Goal: Task Accomplishment & Management: Complete application form

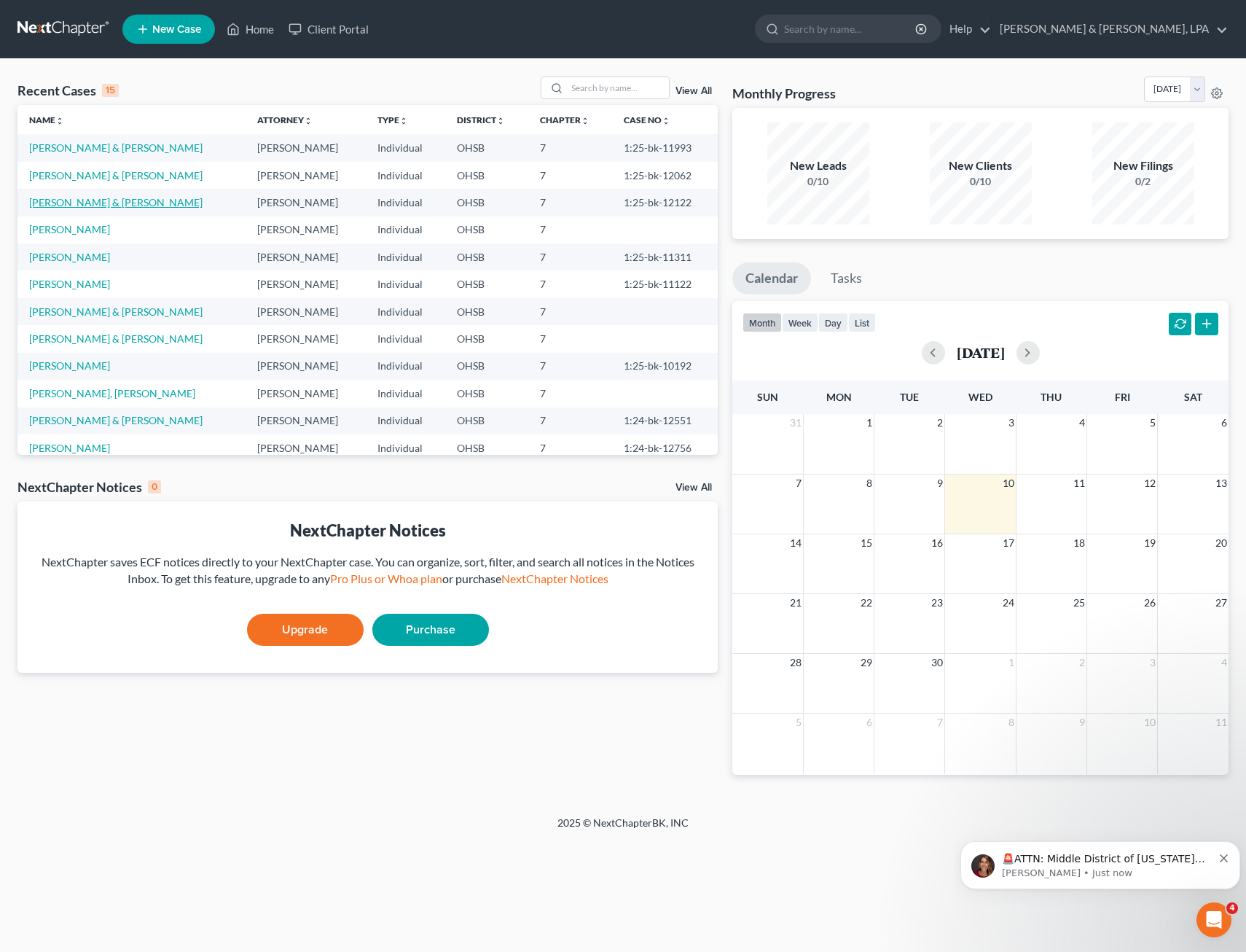
click at [88, 205] on link "[PERSON_NAME] & [PERSON_NAME]" at bounding box center [115, 202] width 173 height 12
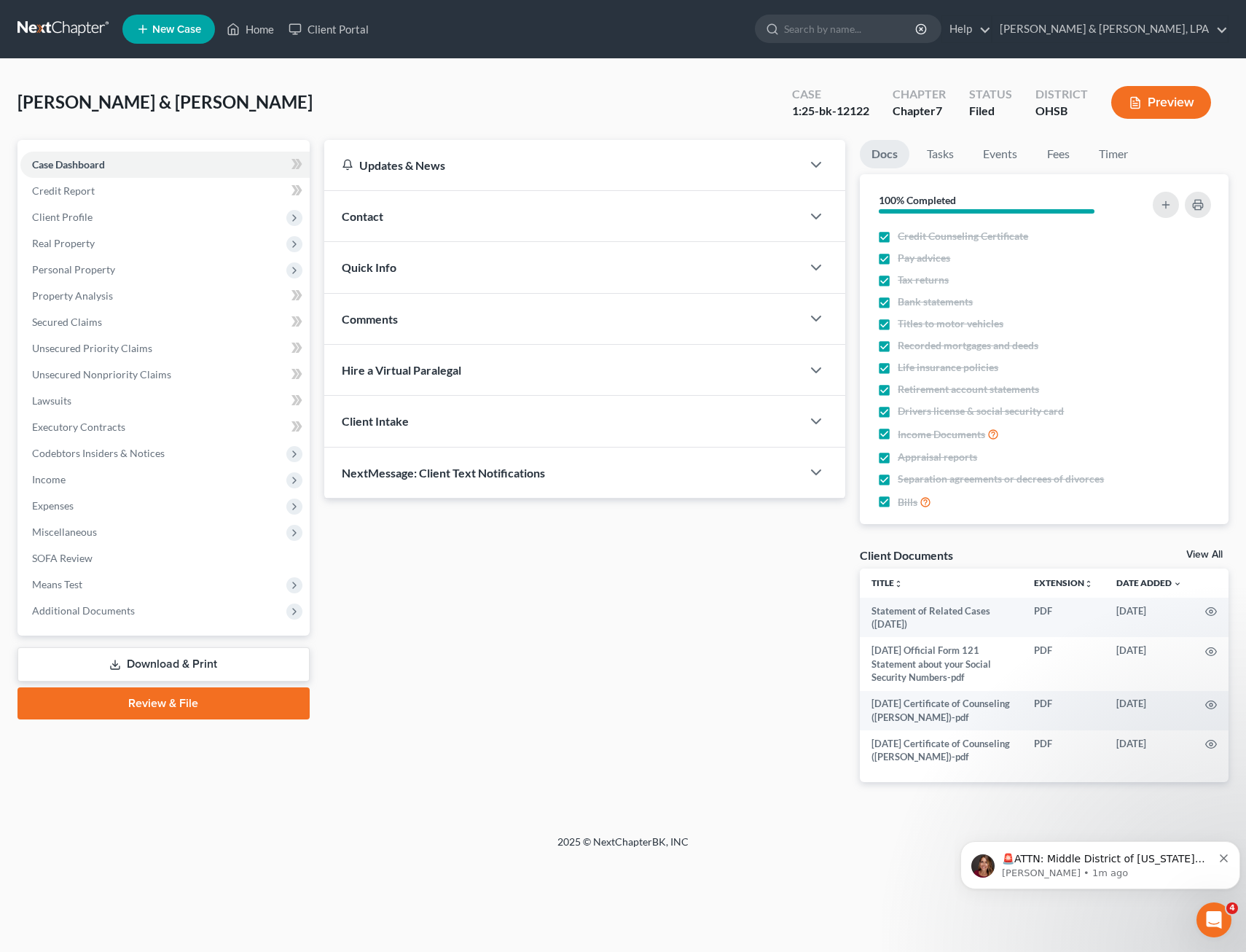
click at [132, 213] on span "Client Profile" at bounding box center [164, 217] width 289 height 26
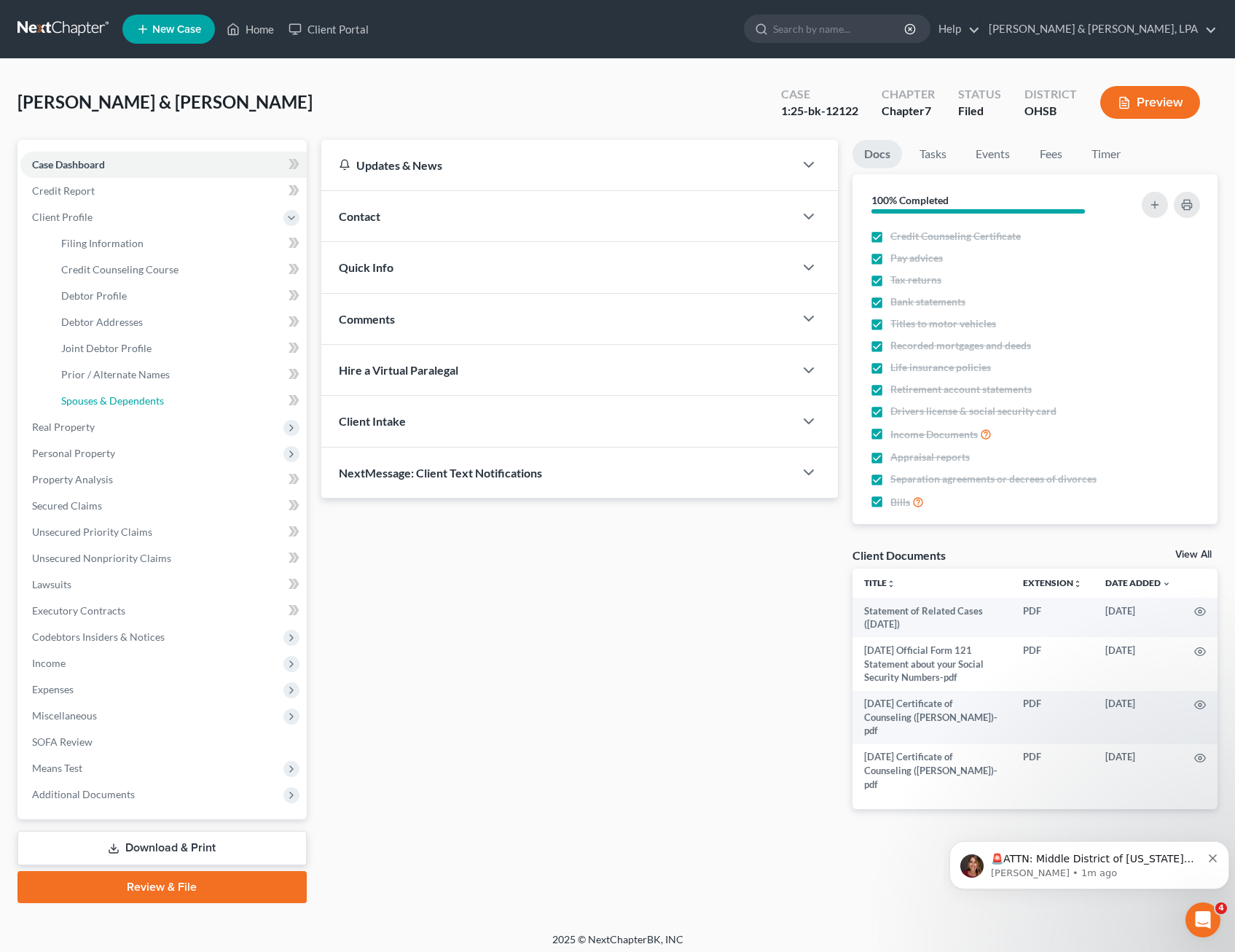
click at [112, 402] on span "Spouses & Dependents" at bounding box center [112, 400] width 103 height 12
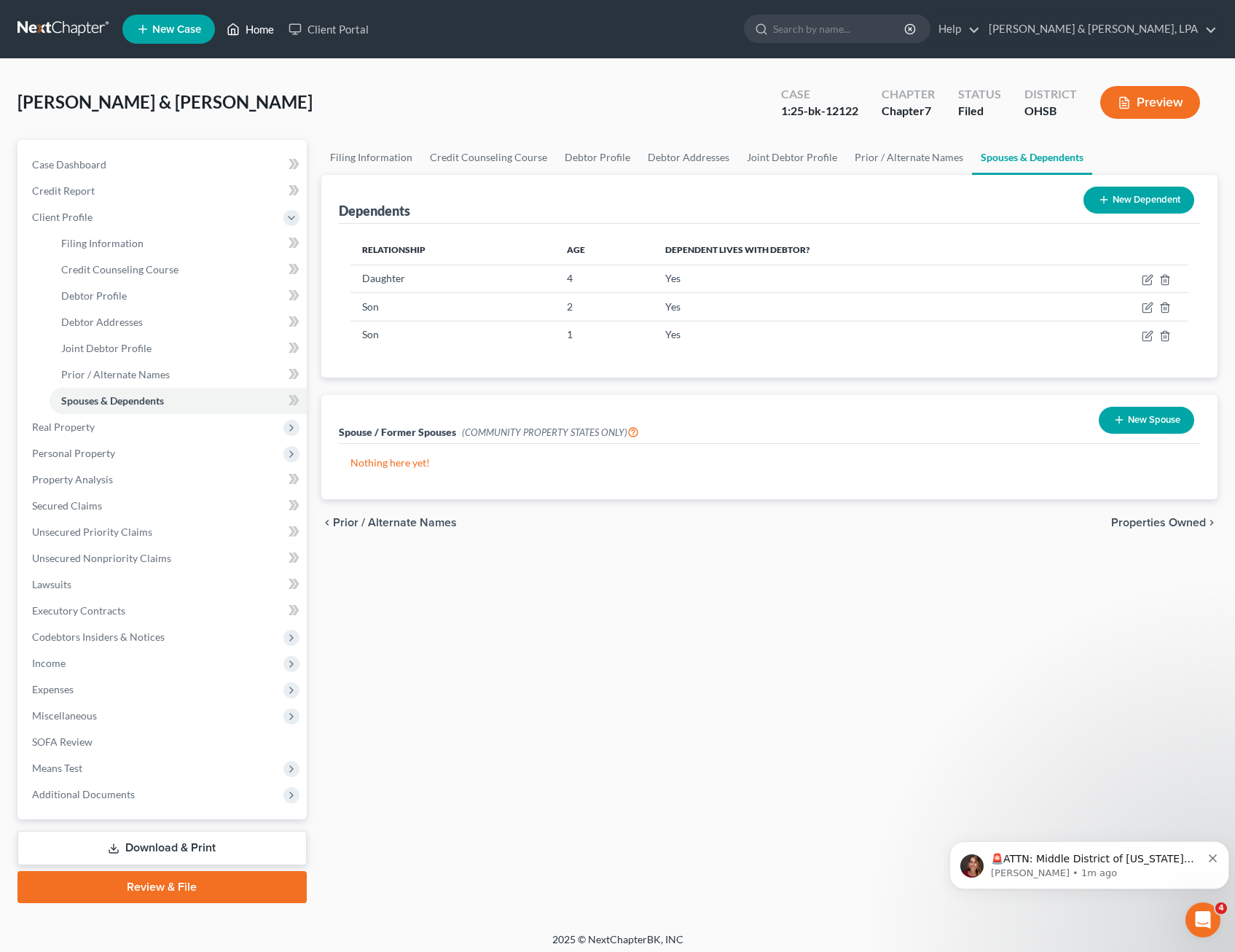
click at [255, 33] on link "Home" at bounding box center [250, 29] width 62 height 26
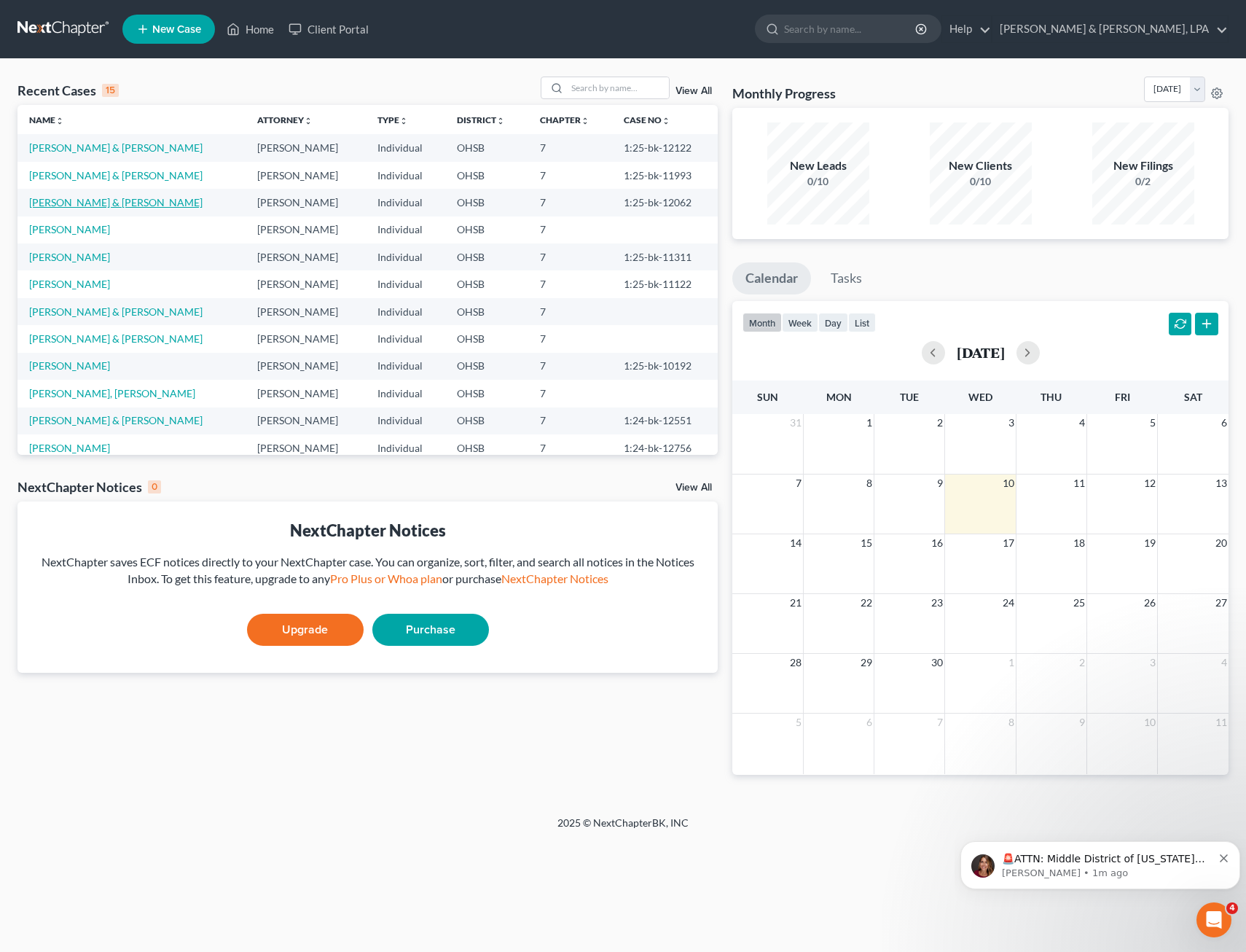
click at [89, 201] on link "[PERSON_NAME] & [PERSON_NAME]" at bounding box center [115, 202] width 173 height 12
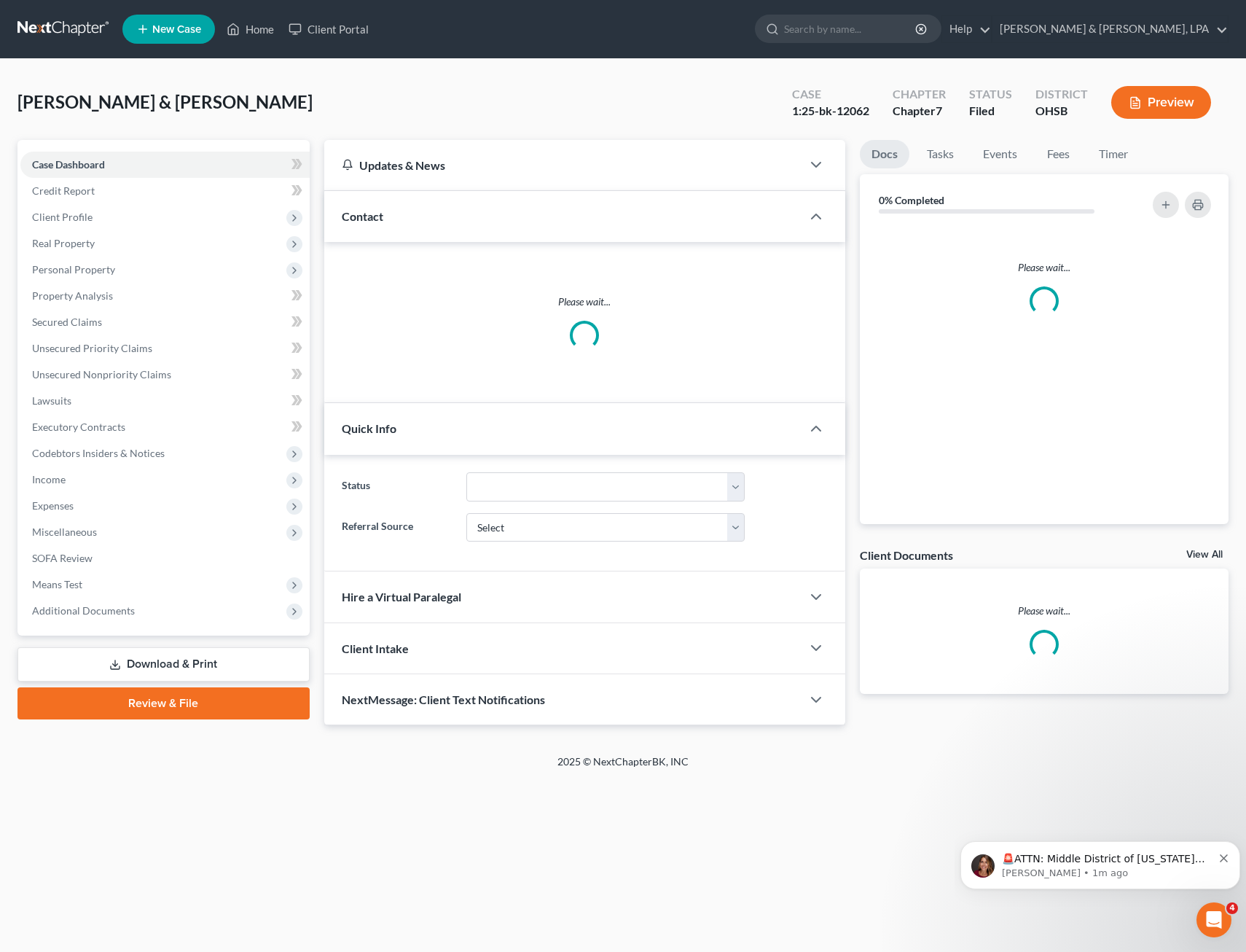
click at [86, 222] on span "Client Profile" at bounding box center [62, 217] width 60 height 12
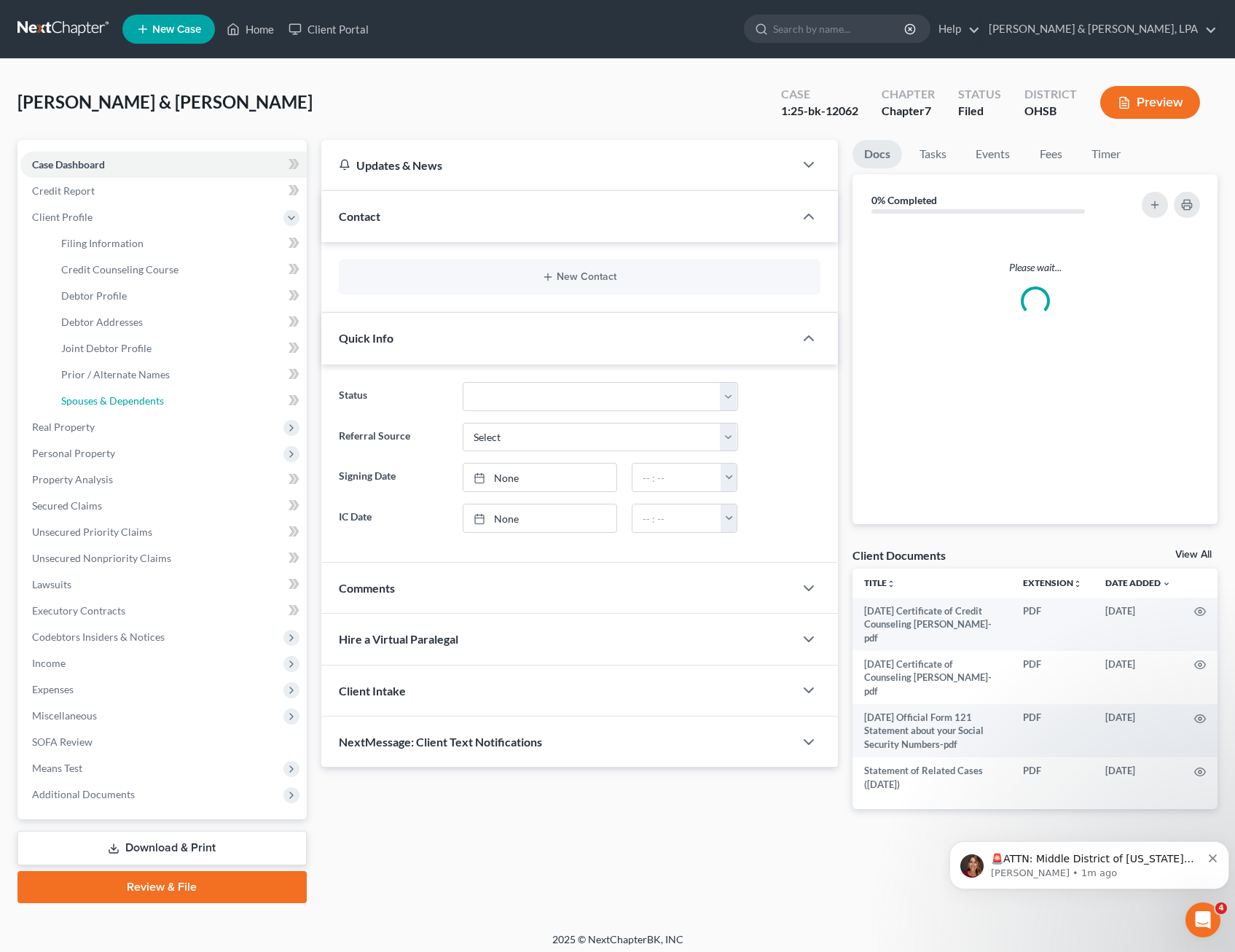
click at [122, 399] on span "Spouses & Dependents" at bounding box center [112, 400] width 103 height 12
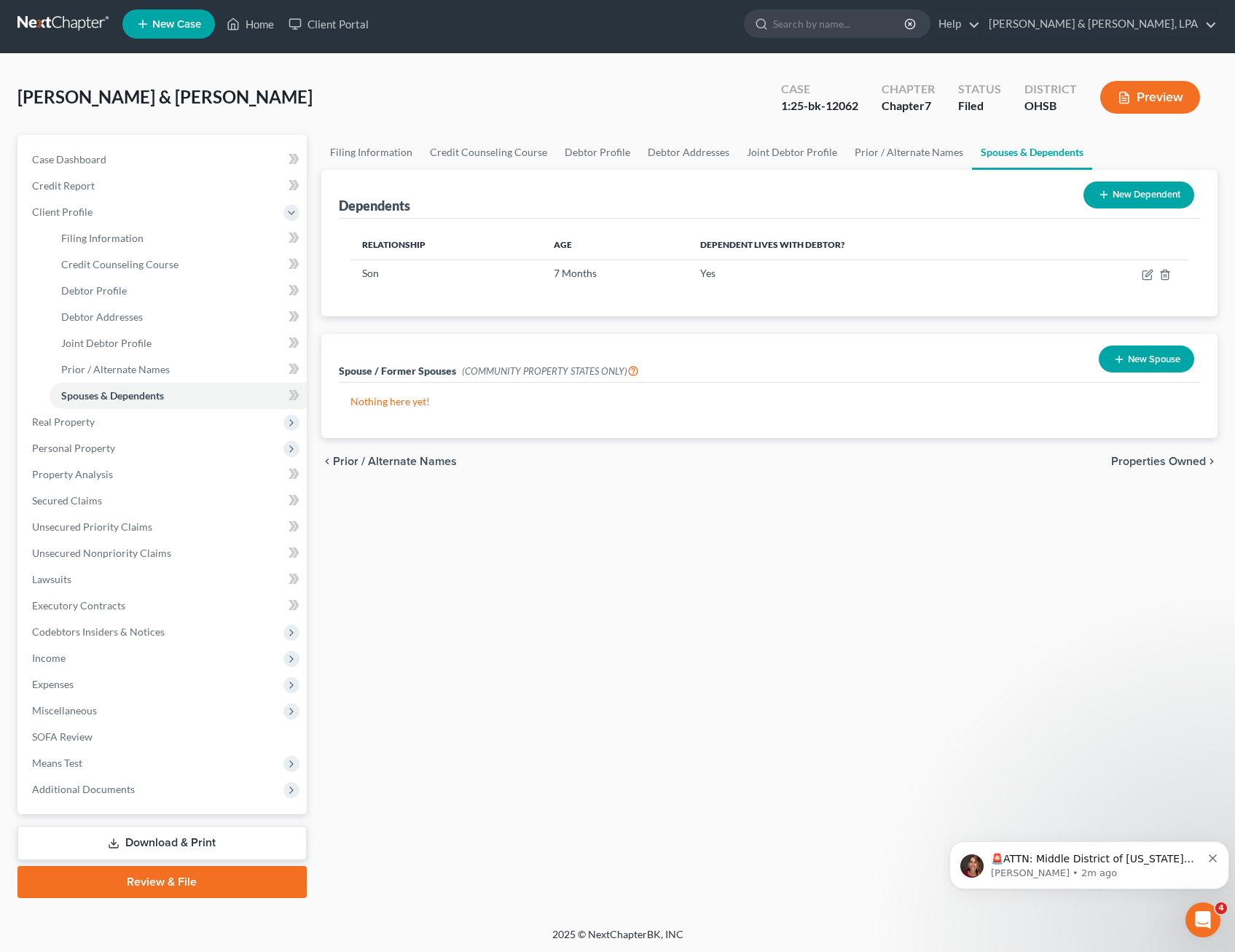
scroll to position [7, 0]
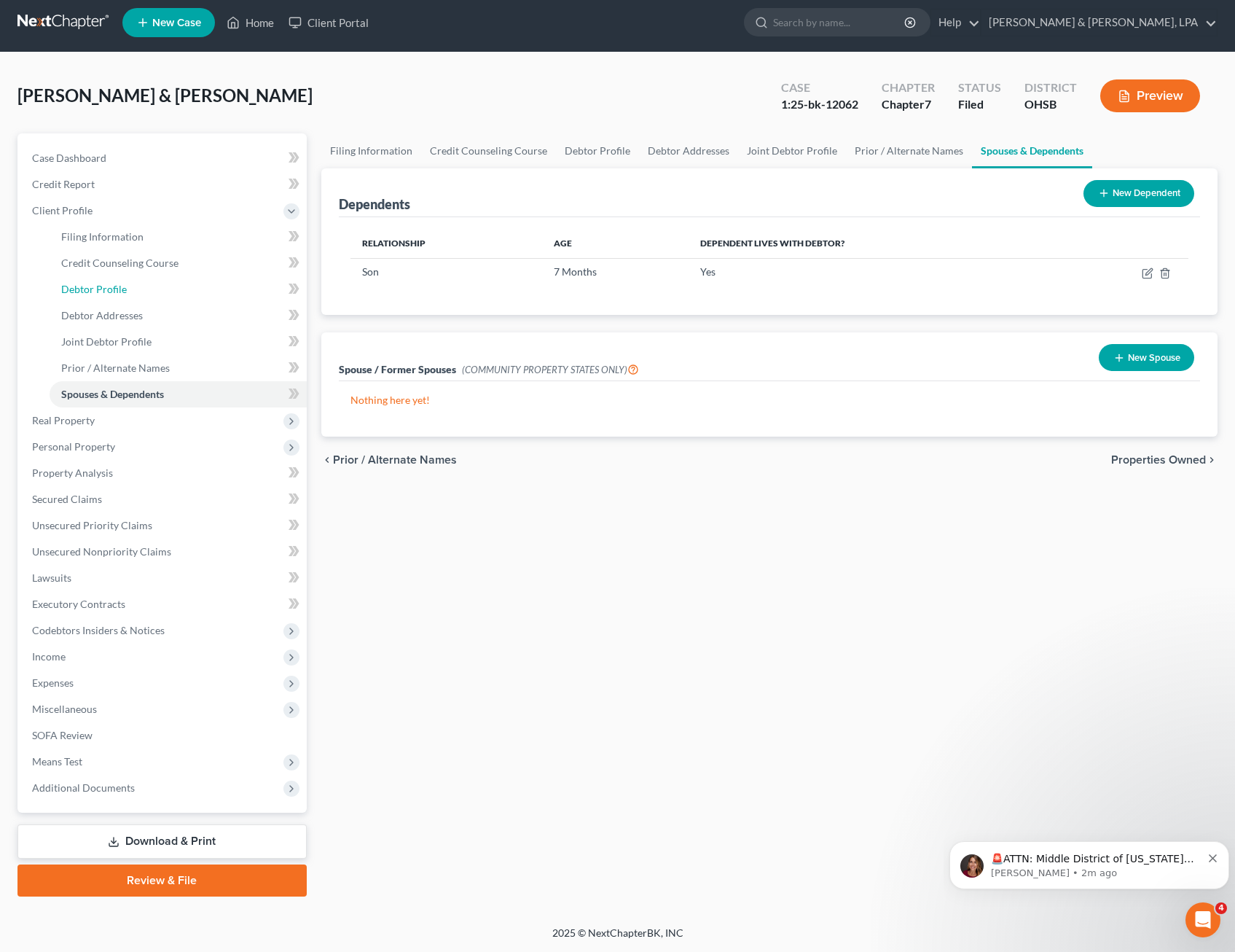
click at [90, 291] on span "Debtor Profile" at bounding box center [94, 289] width 66 height 12
select select "1"
select select "0"
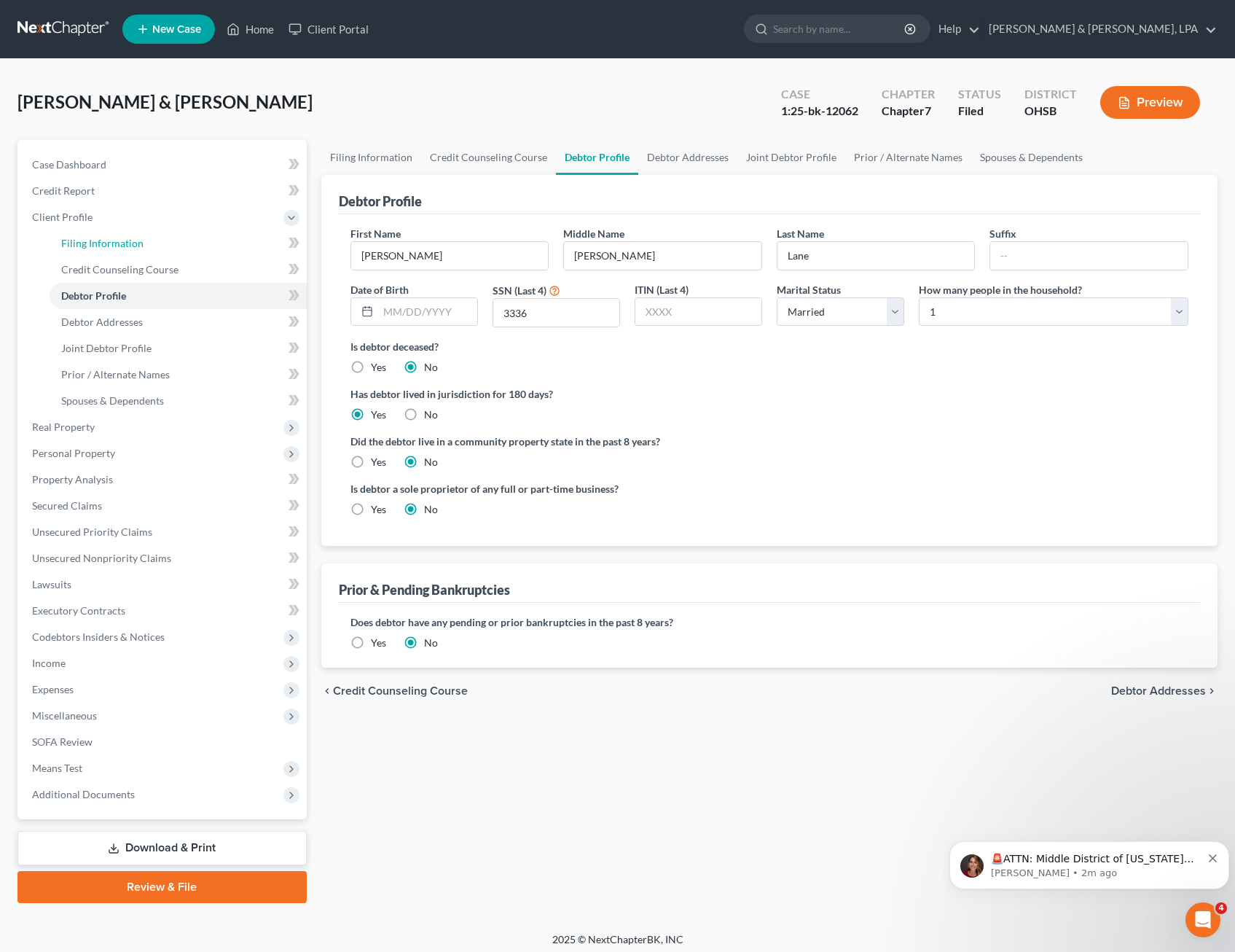
click at [124, 245] on span "Filing Information" at bounding box center [102, 243] width 82 height 12
select select "1"
select select "0"
select select "36"
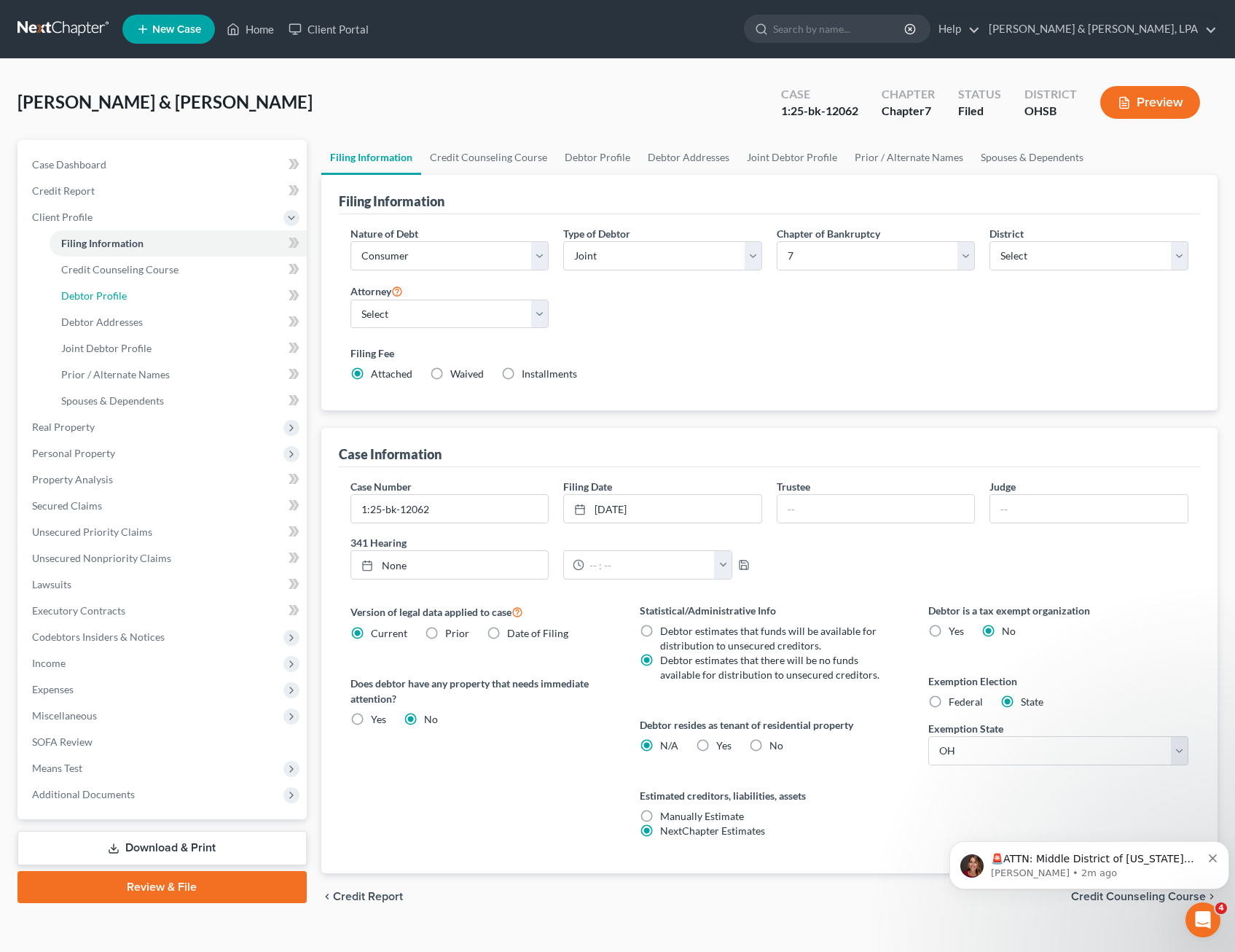
click at [121, 300] on span "Debtor Profile" at bounding box center [94, 295] width 66 height 12
select select "1"
select select "0"
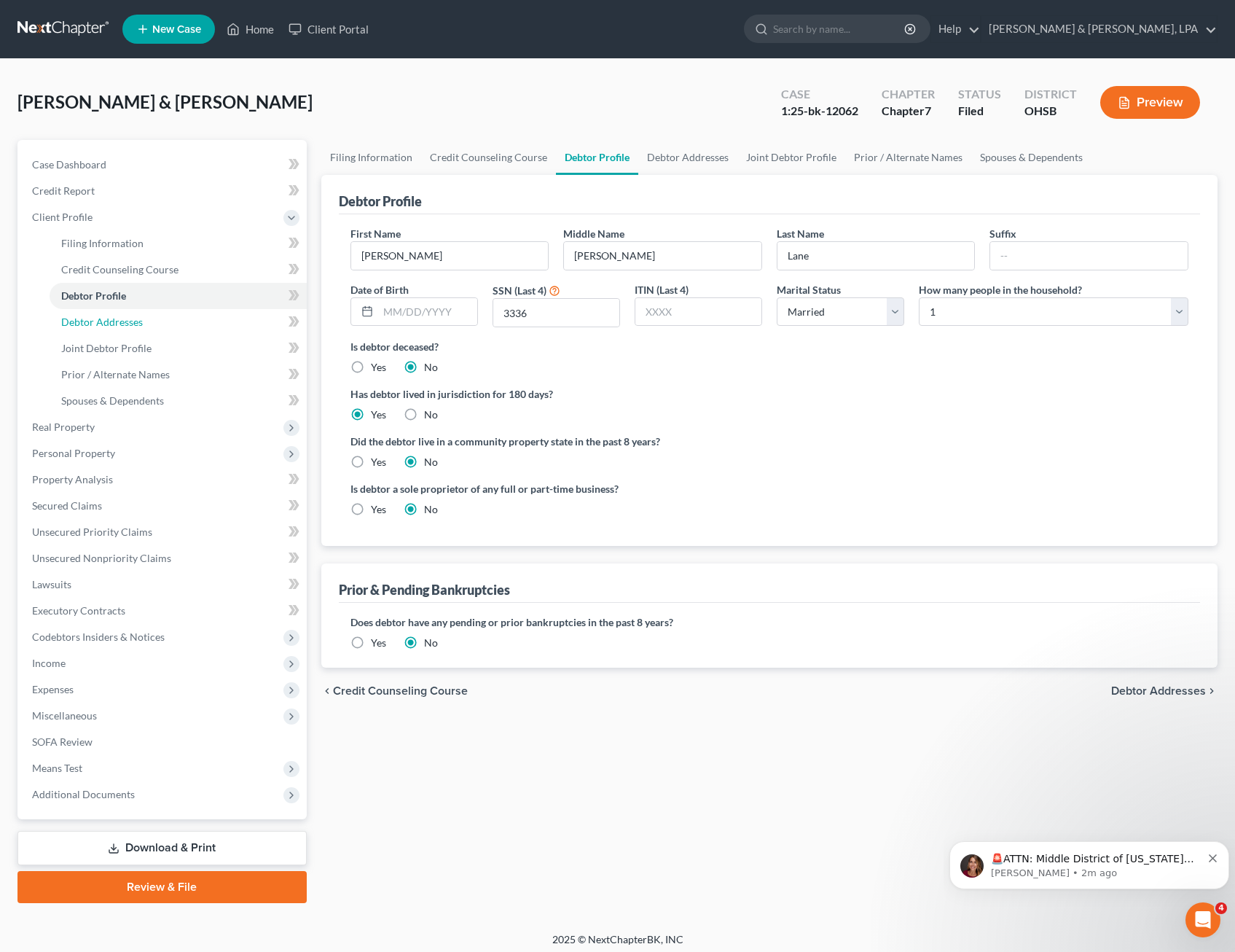
click at [118, 328] on link "Debtor Addresses" at bounding box center [178, 322] width 257 height 26
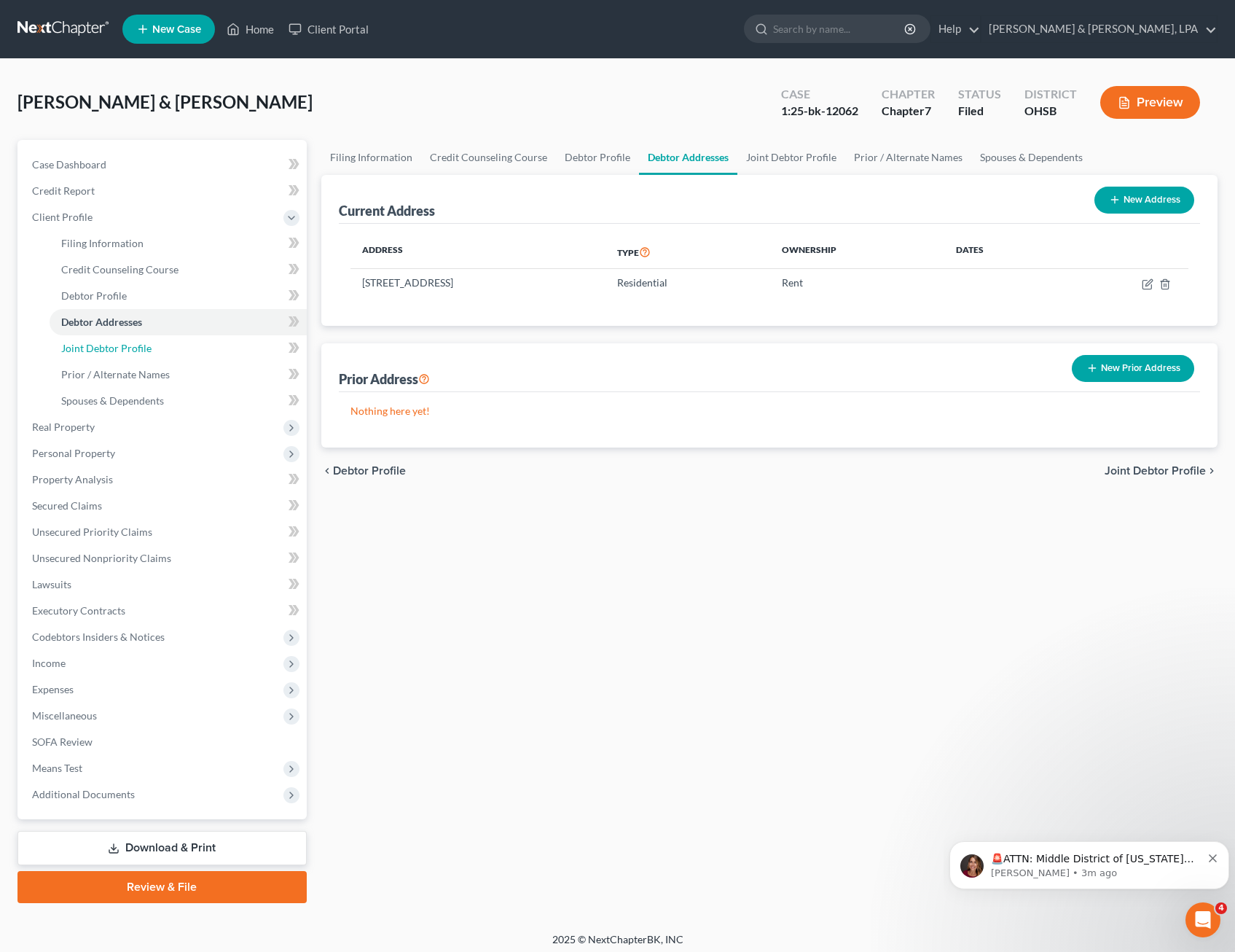
click at [163, 349] on link "Joint Debtor Profile" at bounding box center [178, 348] width 257 height 26
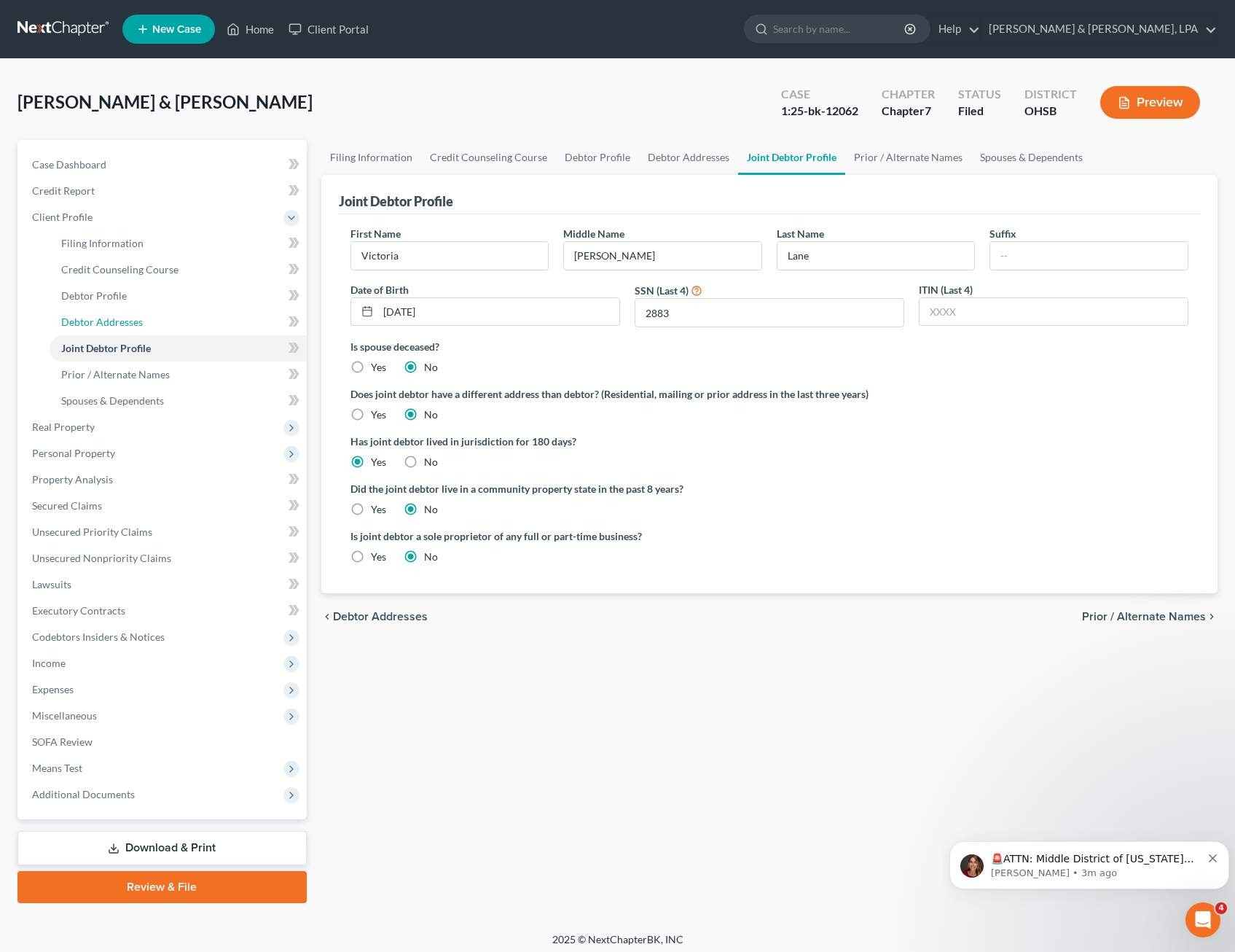
click at [157, 324] on link "Debtor Addresses" at bounding box center [178, 322] width 257 height 26
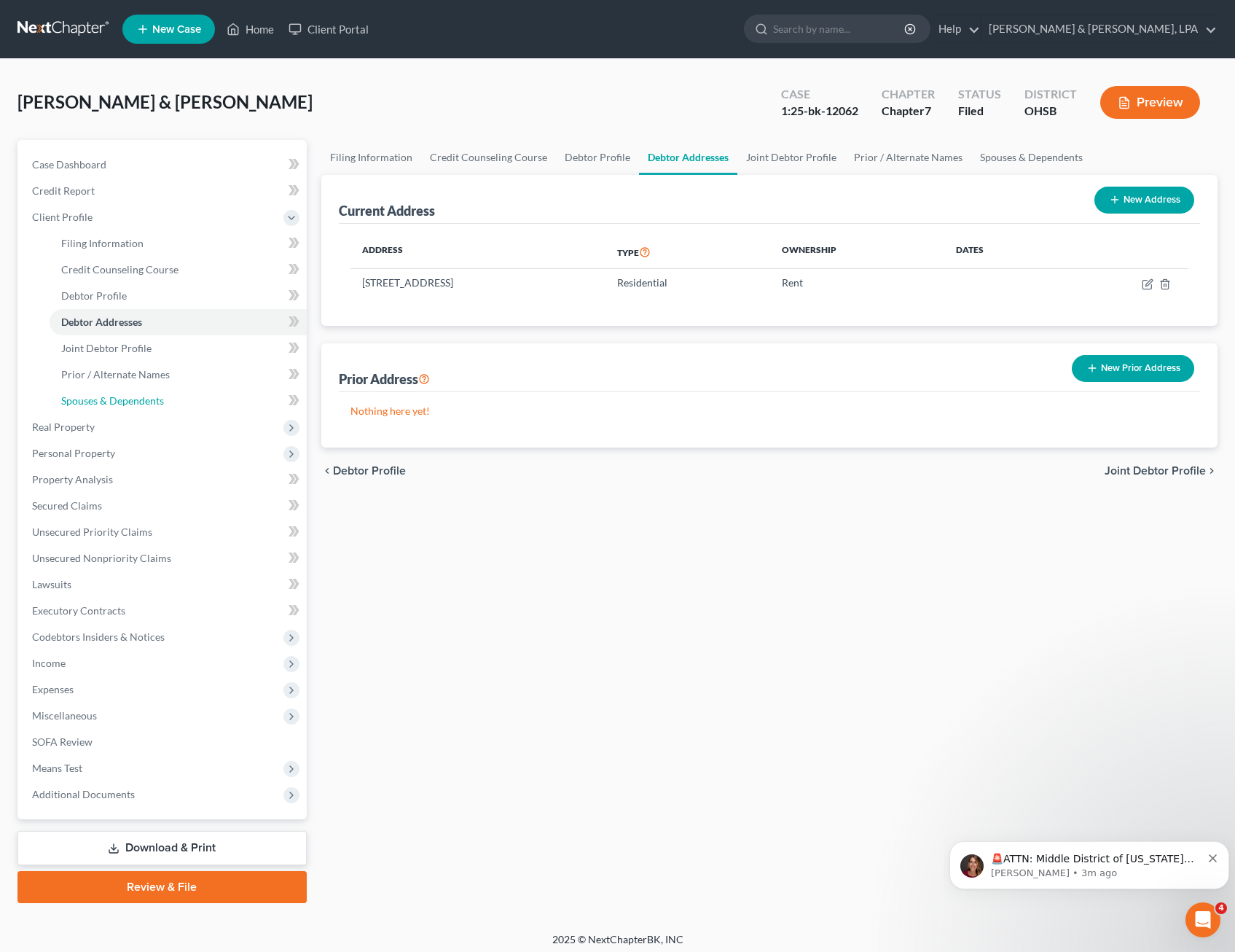
click at [147, 402] on span "Spouses & Dependents" at bounding box center [112, 400] width 103 height 12
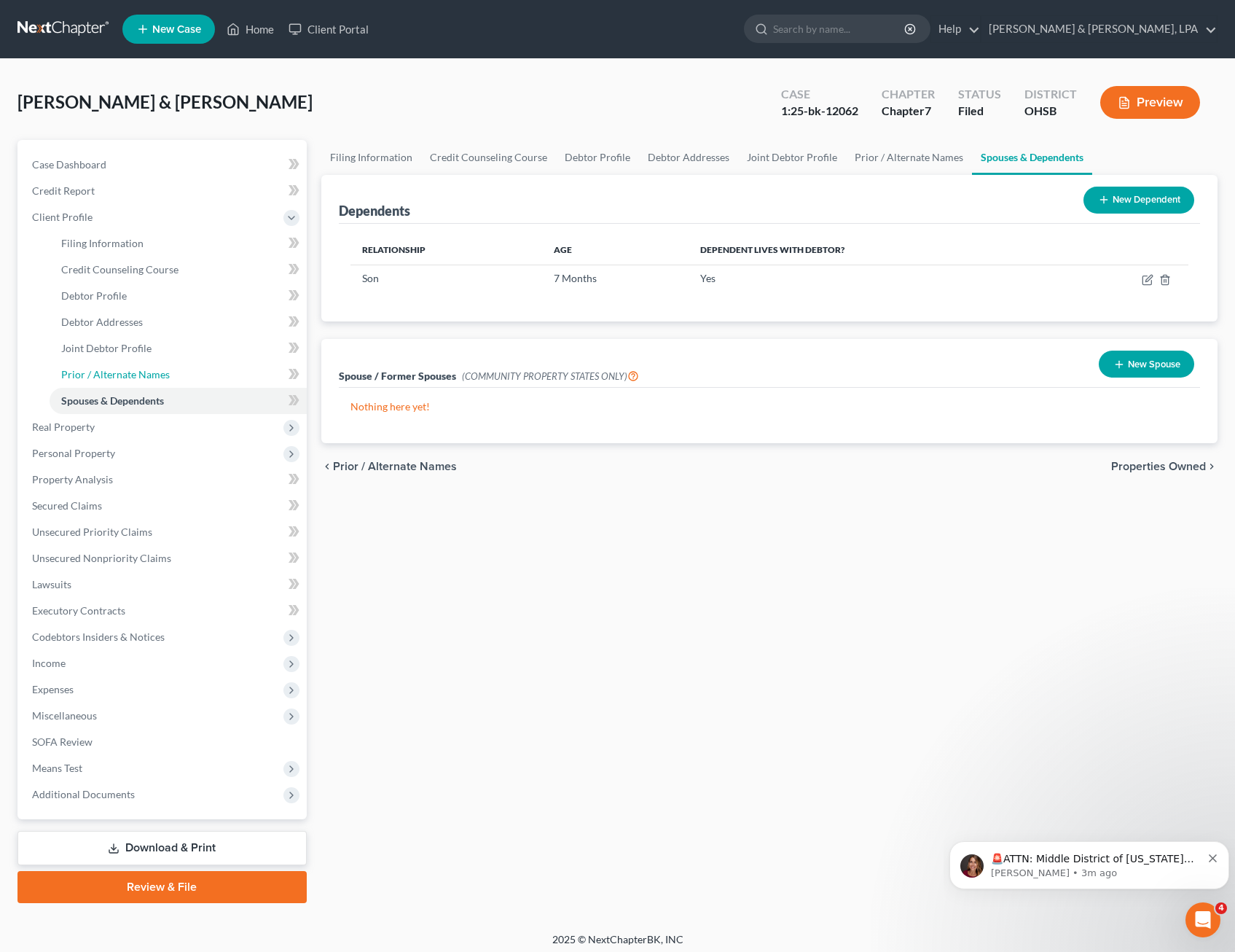
click at [145, 376] on span "Prior / Alternate Names" at bounding box center [115, 374] width 109 height 12
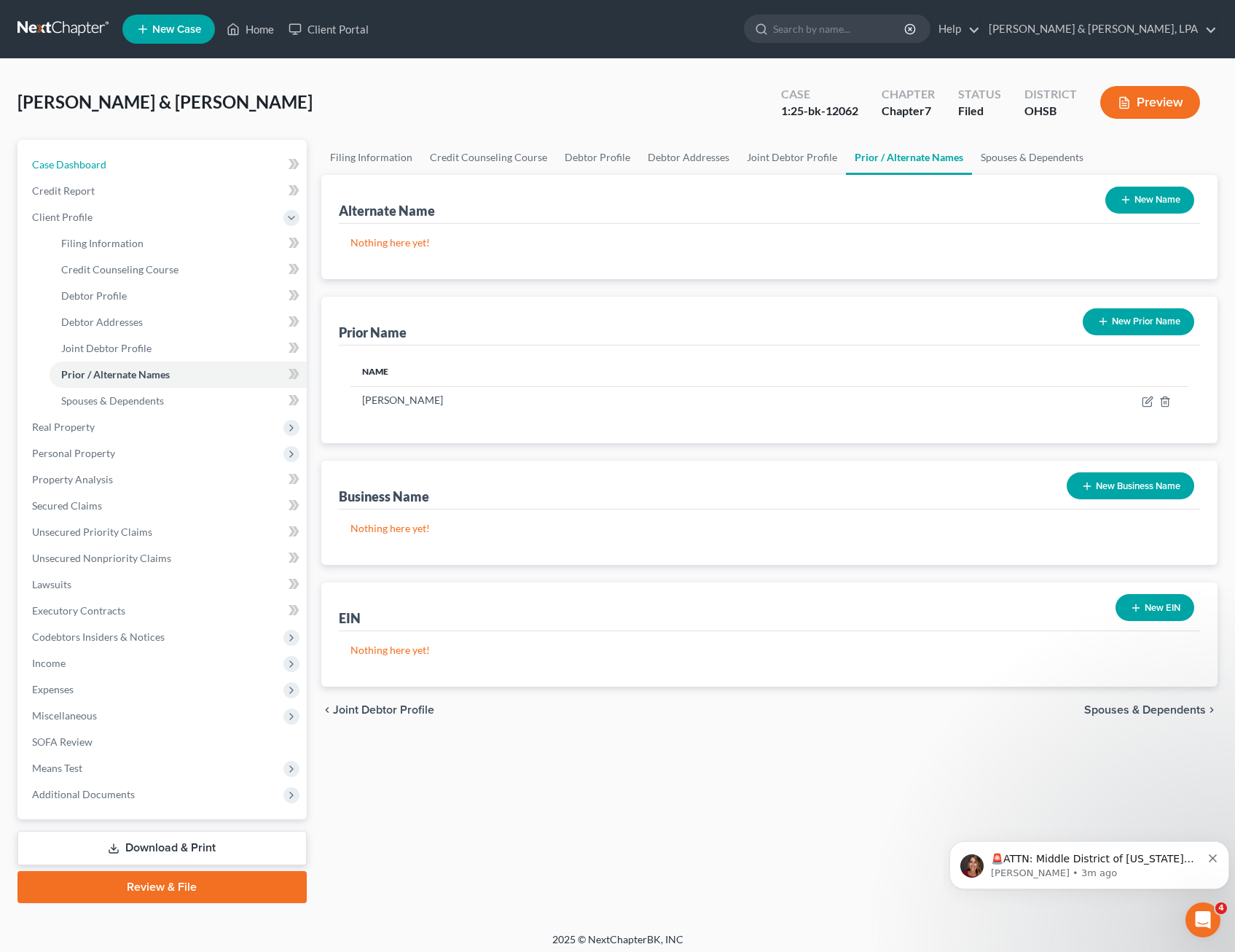
click at [94, 165] on span "Case Dashboard" at bounding box center [69, 164] width 74 height 12
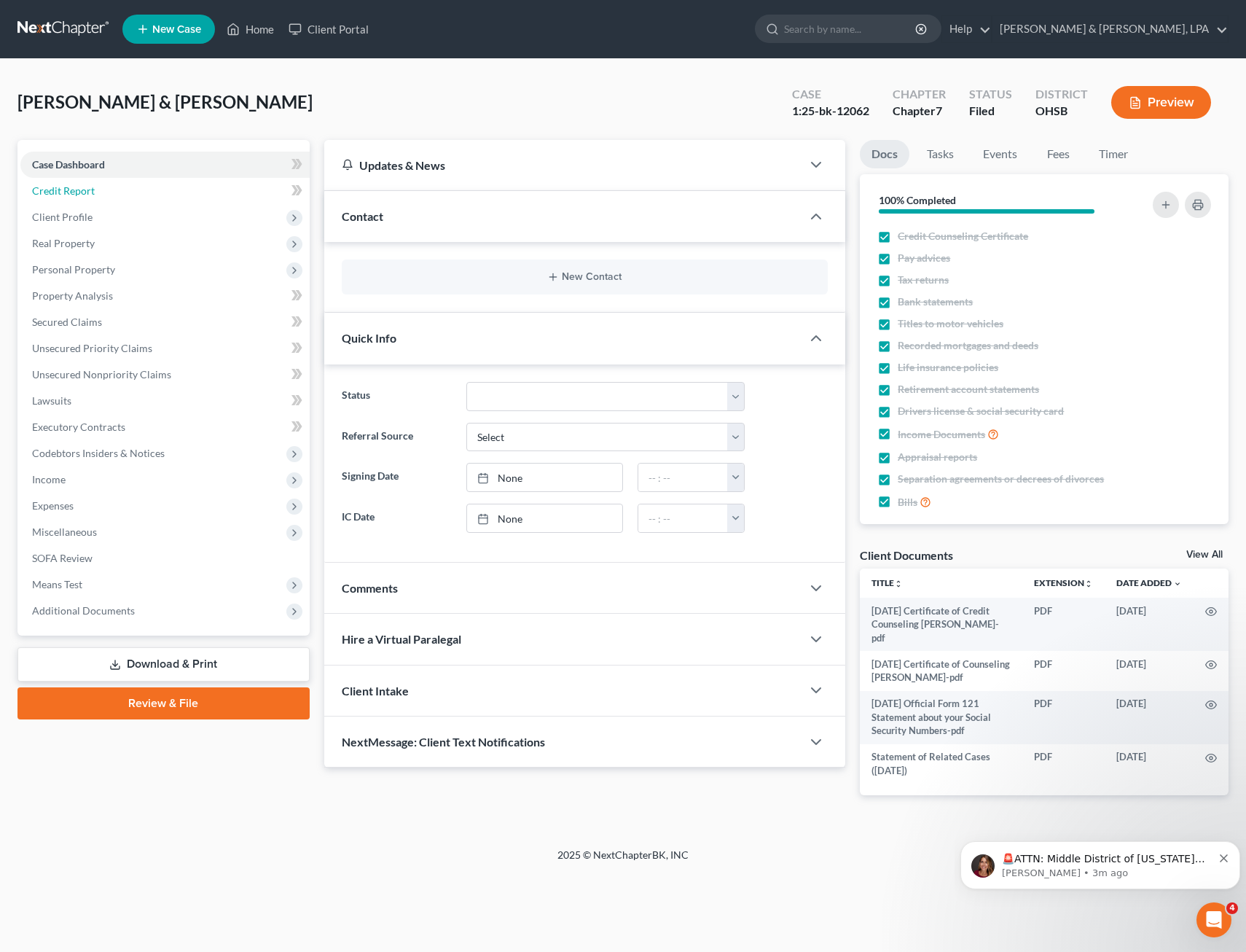
click at [86, 196] on span "Credit Report" at bounding box center [63, 190] width 63 height 12
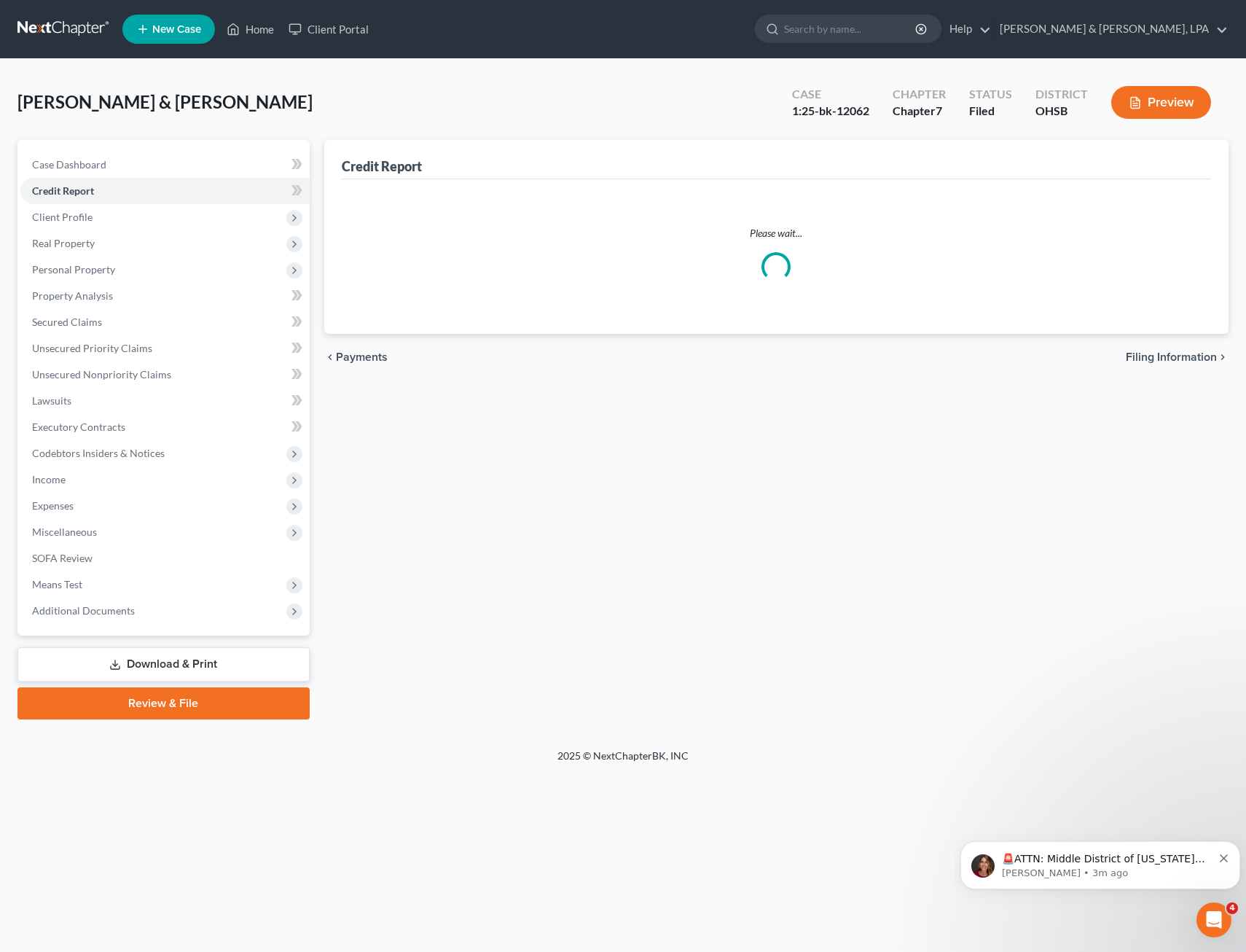
click at [89, 219] on span "Client Profile" at bounding box center [62, 217] width 60 height 12
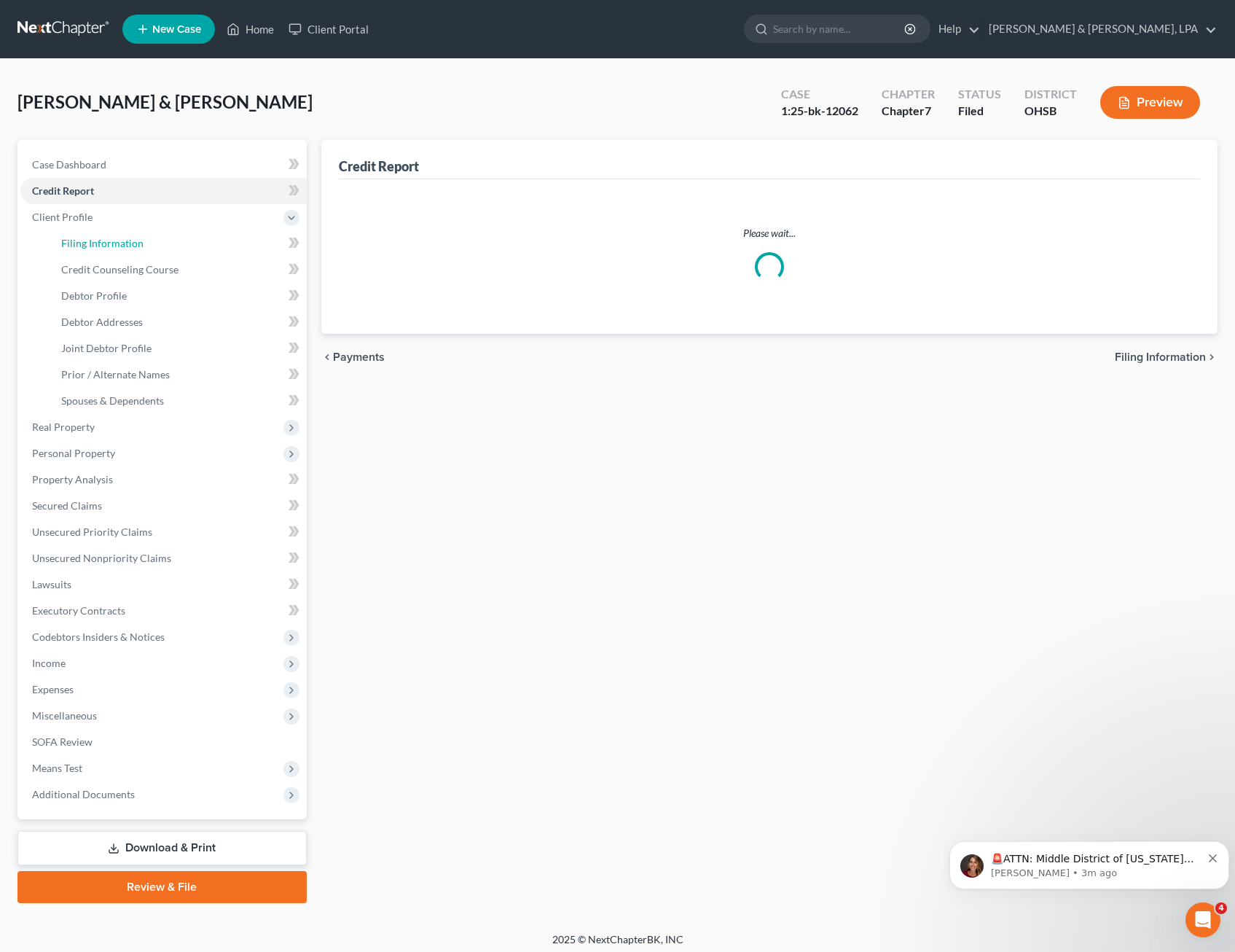
click at [111, 243] on span "Filing Information" at bounding box center [102, 243] width 82 height 12
select select "1"
select select "0"
select select "62"
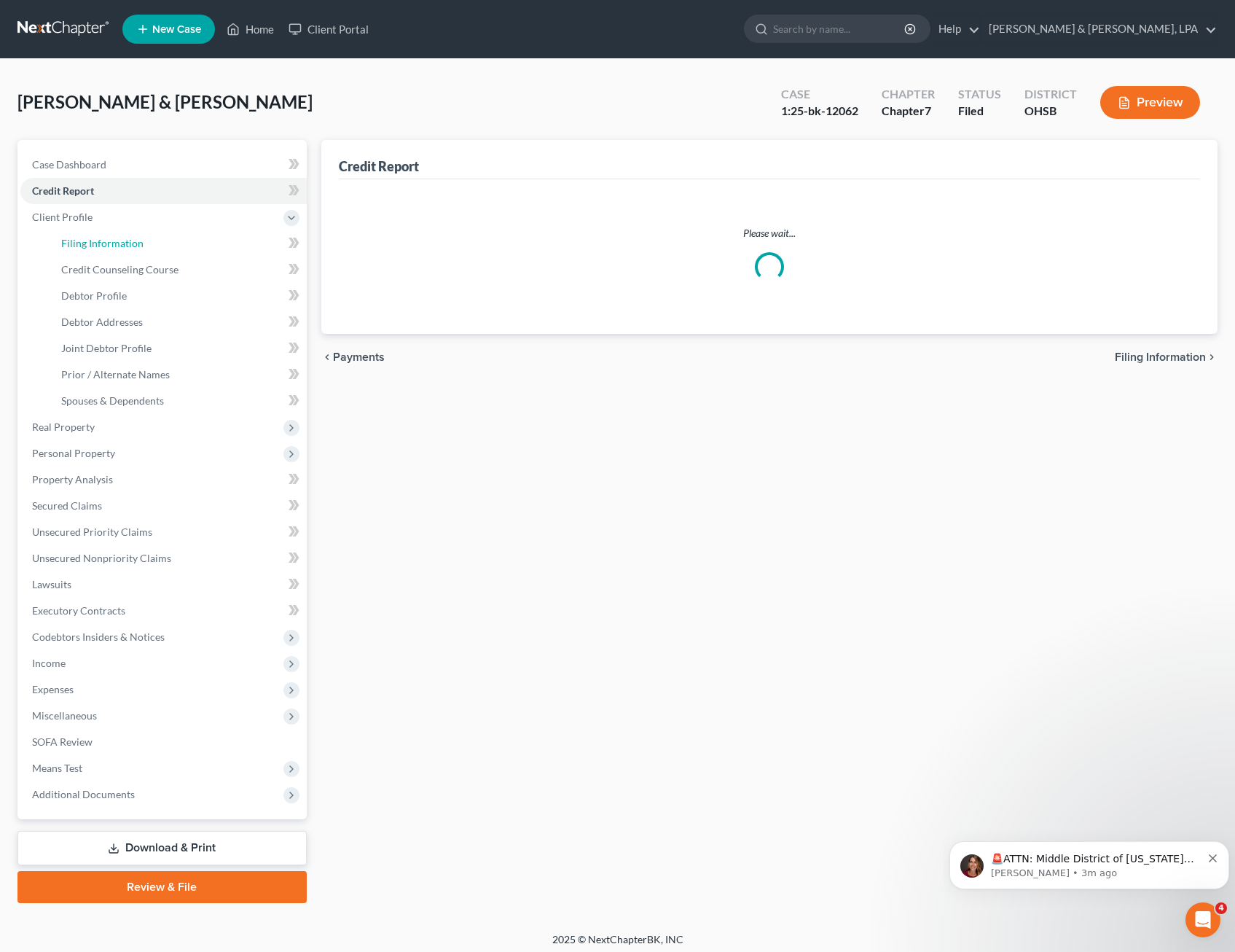
select select "1"
select select "36"
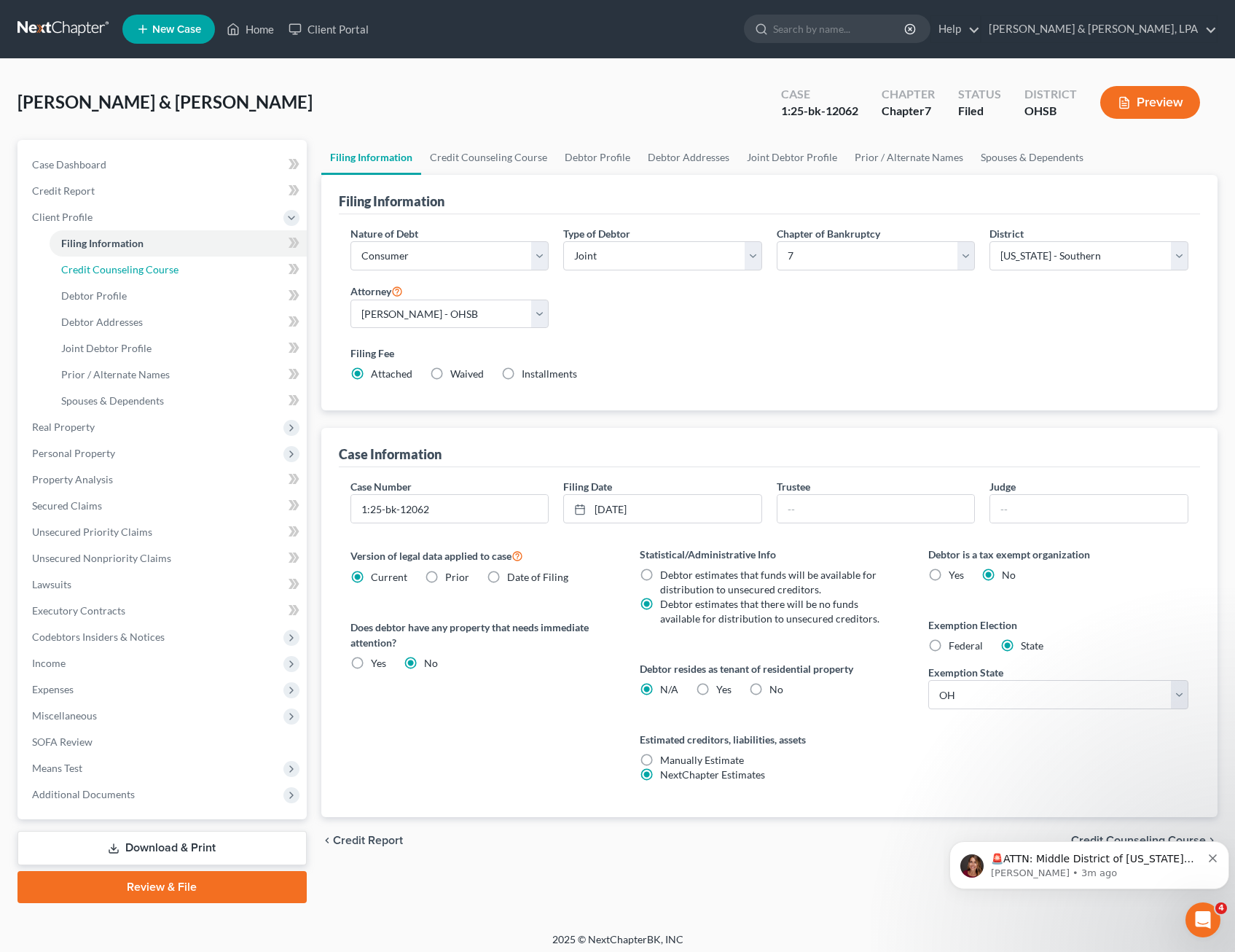
click at [105, 270] on span "Credit Counseling Course" at bounding box center [119, 269] width 117 height 12
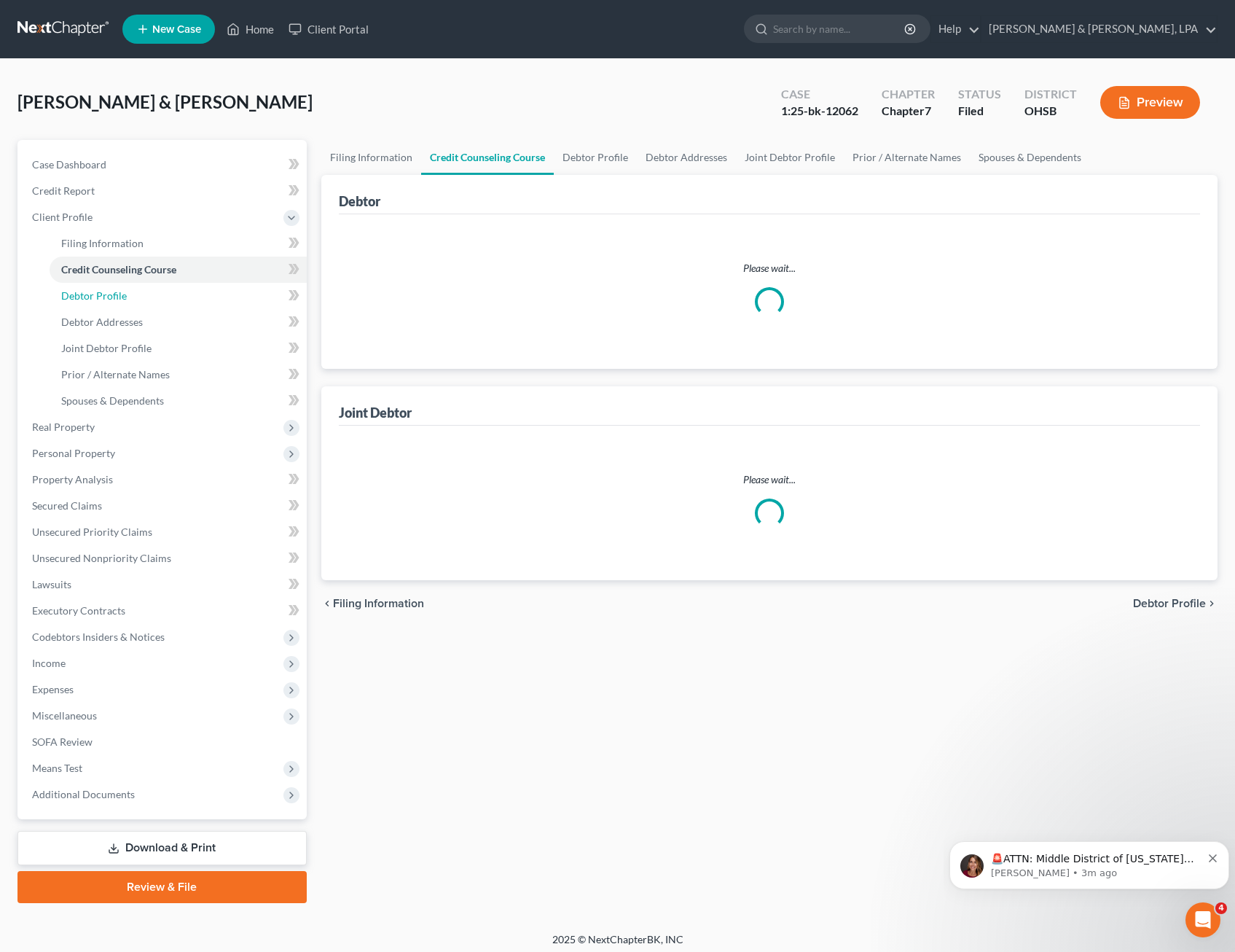
click at [101, 294] on span "Debtor Profile" at bounding box center [94, 295] width 66 height 12
select select "1"
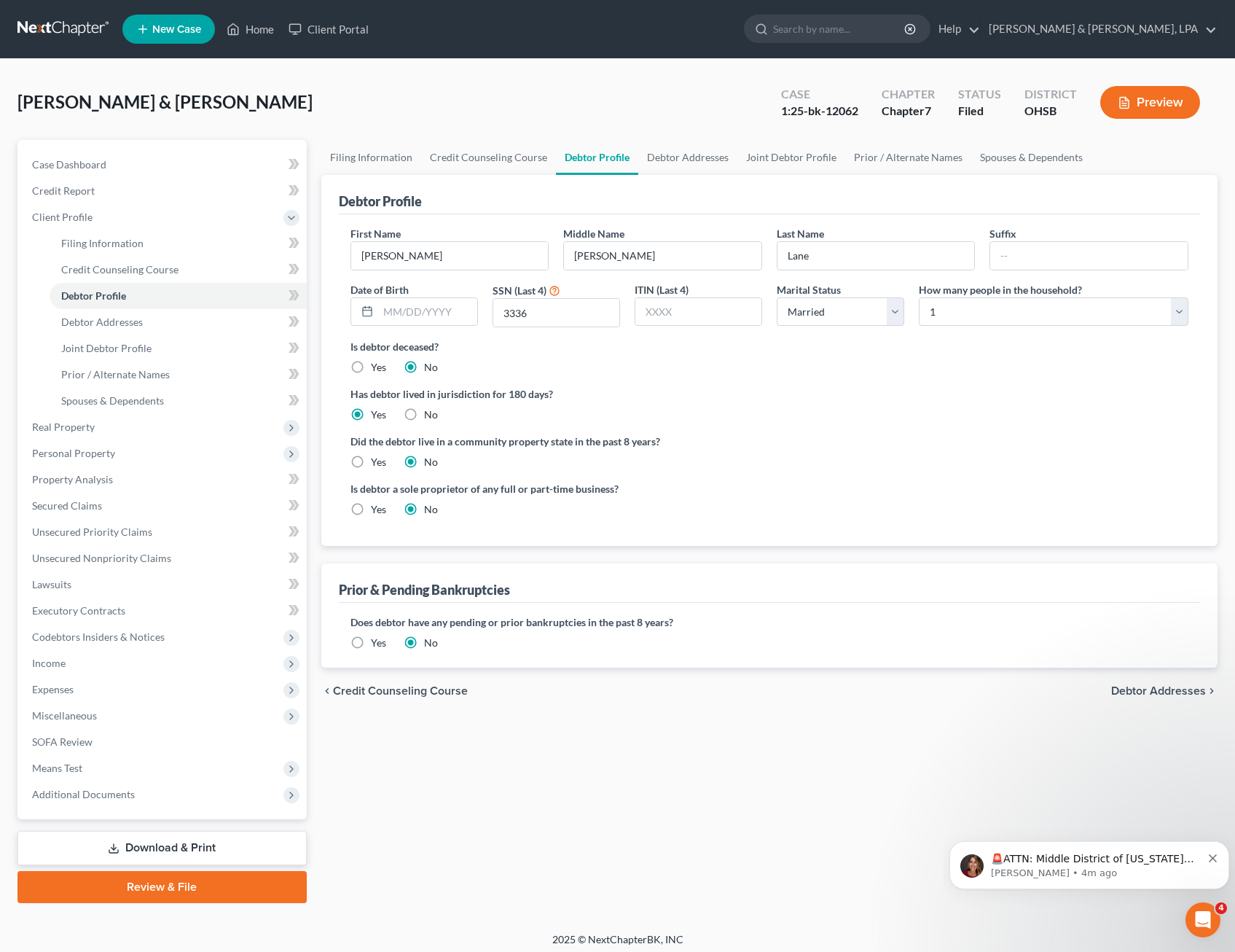
click at [1189, 313] on div "How many people in the household? Select 1 2 3 4 5 6 7 8 9 10 11 12 13 14 15 16…" at bounding box center [1054, 305] width 284 height 46
click at [1178, 313] on select "Select 1 2 3 4 5 6 7 8 9 10 11 12 13 14 15 16 17 18 19 20" at bounding box center [1054, 311] width 270 height 29
select select "2"
click at [919, 297] on select "Select 1 2 3 4 5 6 7 8 9 10 11 12 13 14 15 16 17 18 19 20" at bounding box center [1054, 311] width 270 height 29
click at [108, 460] on span "Personal Property" at bounding box center [163, 453] width 286 height 26
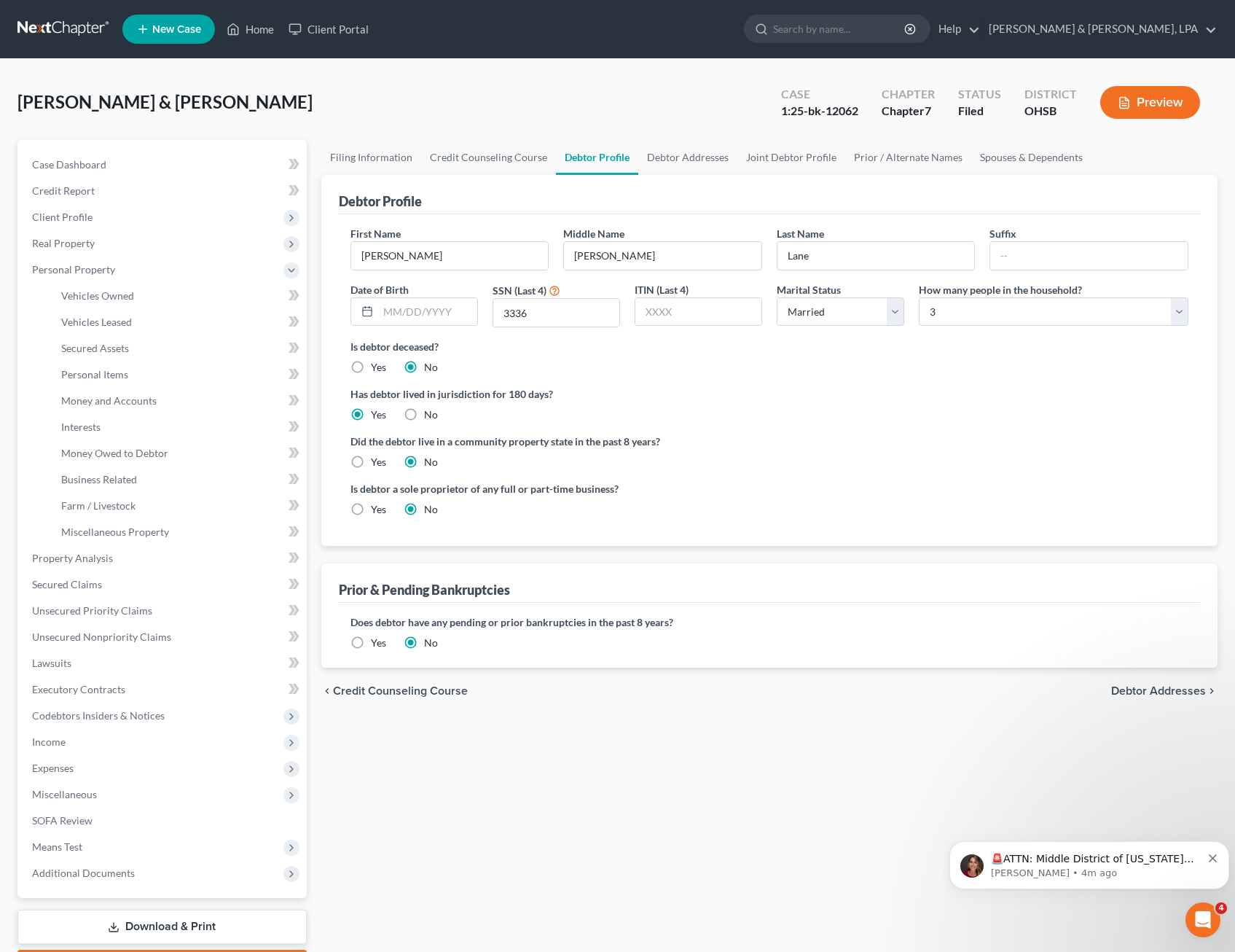
click at [147, 919] on link "Download & Print" at bounding box center [161, 926] width 289 height 34
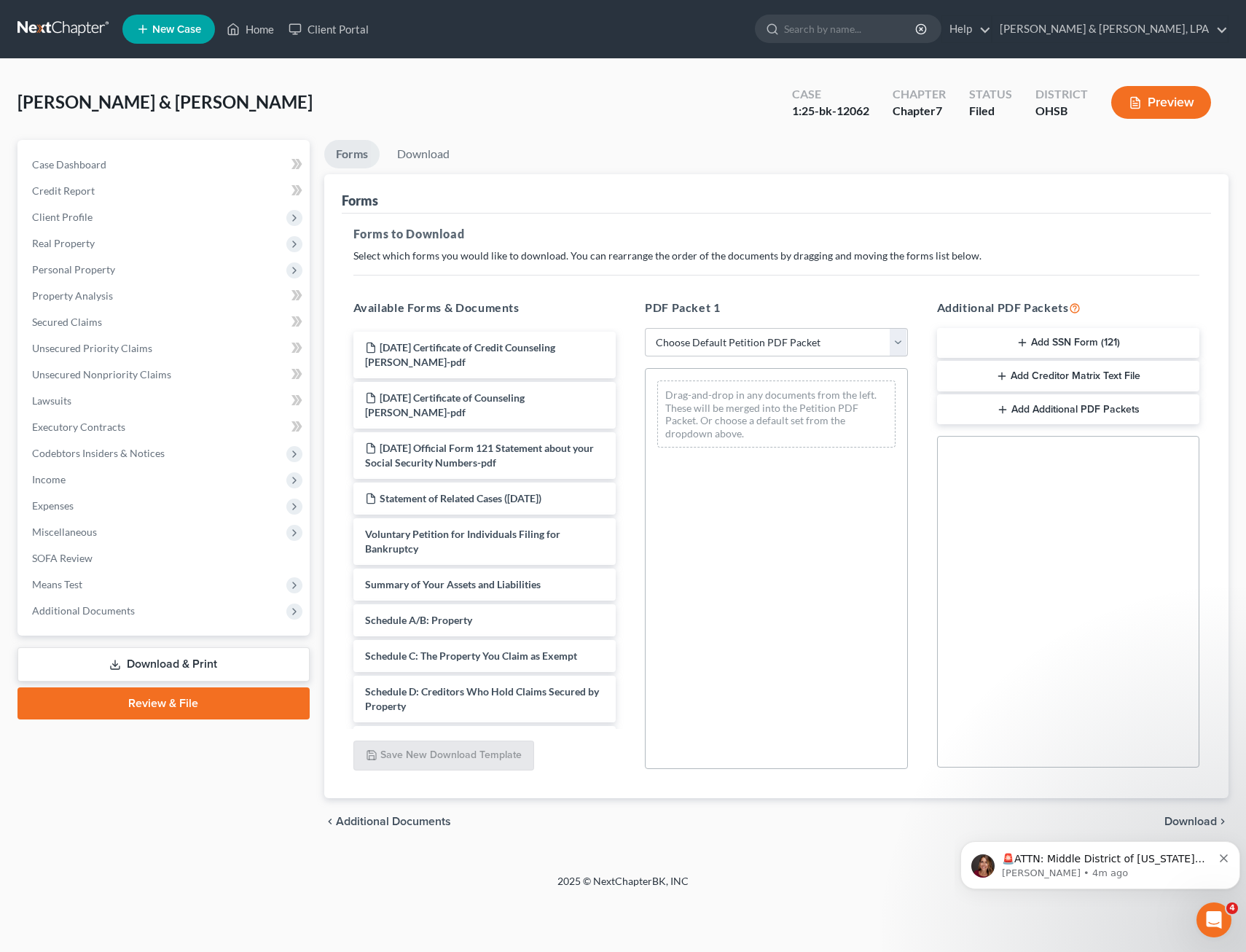
click at [85, 475] on span "Income" at bounding box center [164, 479] width 289 height 26
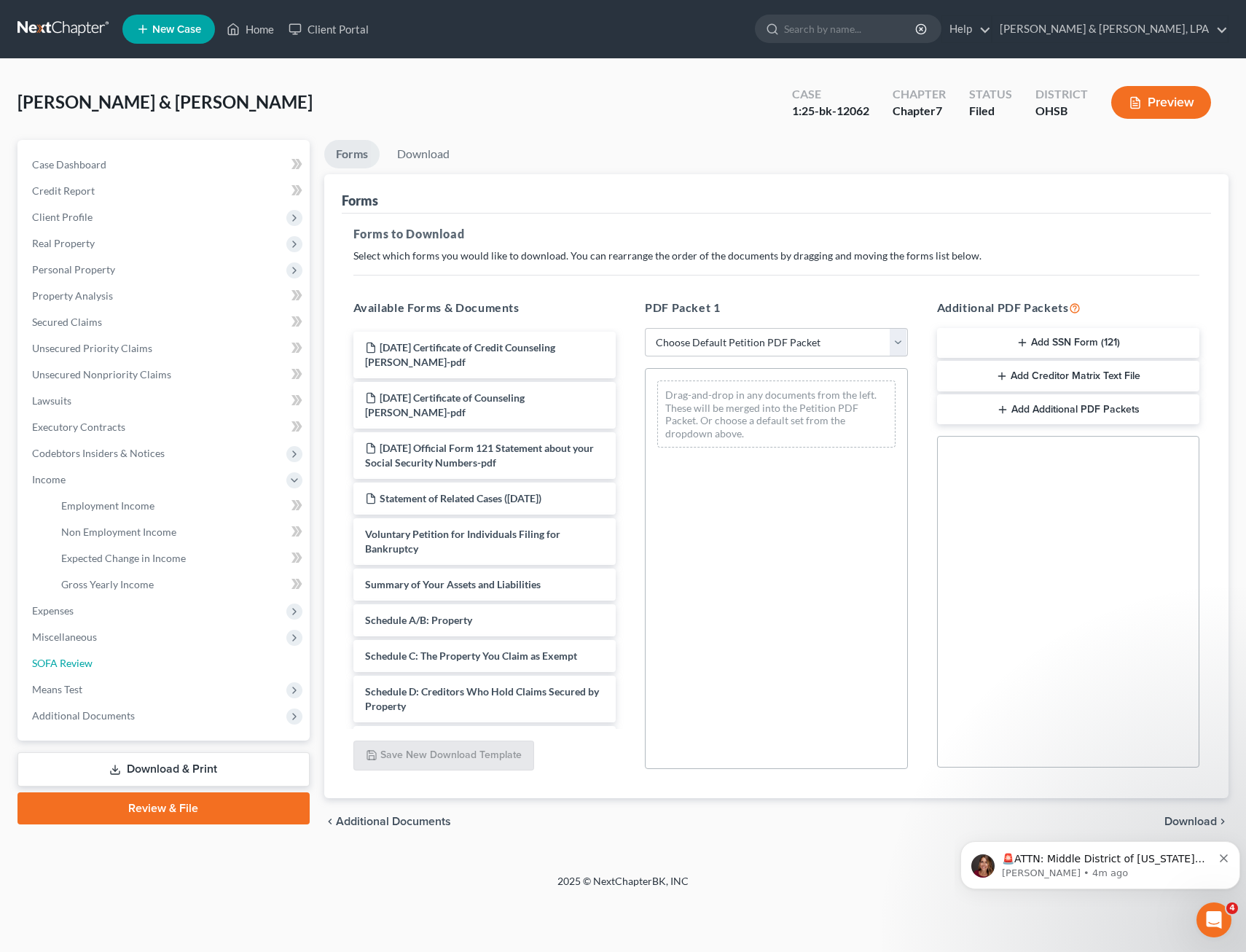
click at [85, 657] on span "SOFA Review" at bounding box center [62, 663] width 60 height 12
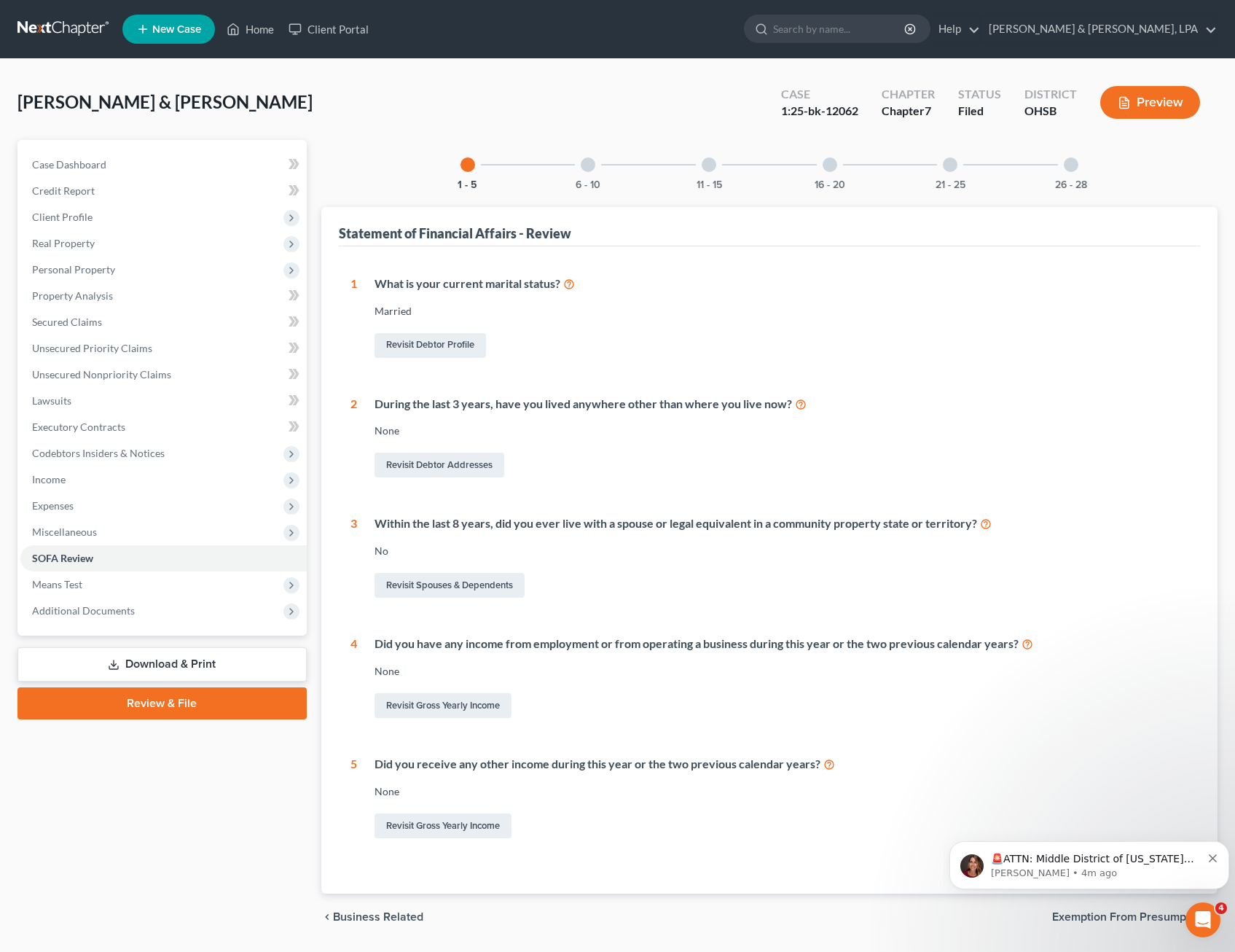
click at [80, 585] on span "Means Test" at bounding box center [57, 584] width 50 height 12
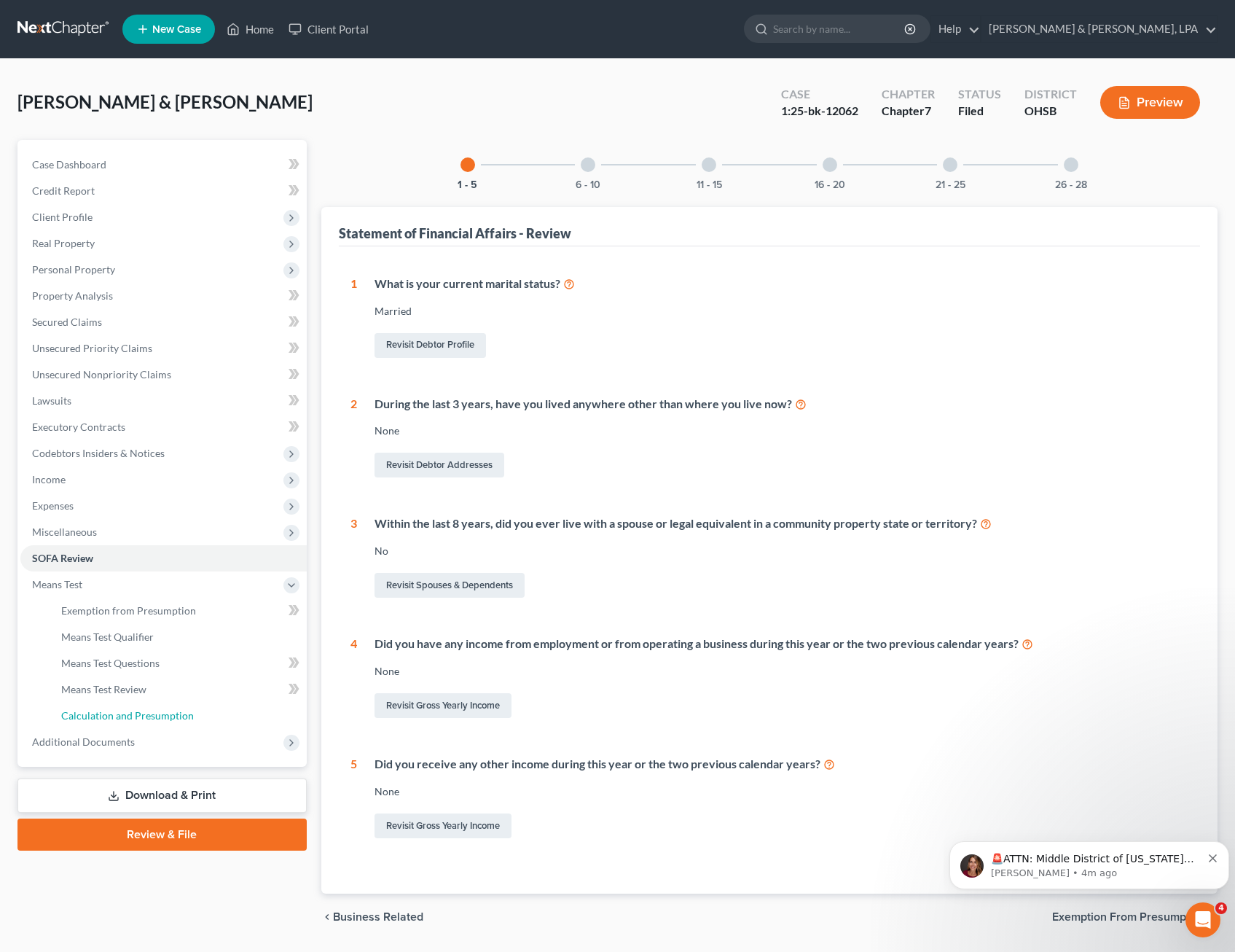
click at [142, 710] on span "Calculation and Presumption" at bounding box center [127, 715] width 133 height 12
